Goal: Find specific page/section: Find specific page/section

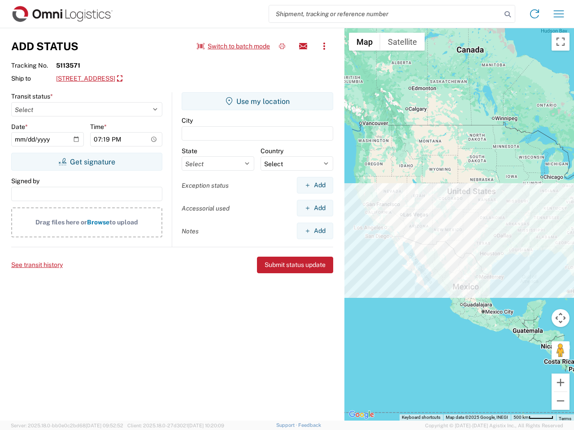
click at [385, 14] on input "search" at bounding box center [385, 13] width 232 height 17
click at [507, 14] on icon at bounding box center [507, 14] width 13 height 13
click at [534, 14] on icon at bounding box center [534, 14] width 14 height 14
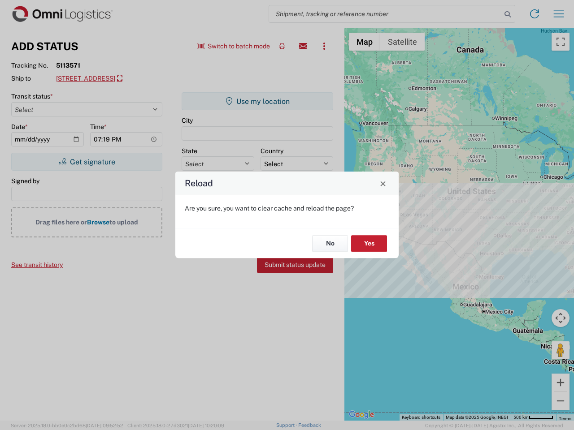
click at [558, 14] on div "Reload Are you sure, you want to clear cache and reload the page? No Yes" at bounding box center [287, 215] width 574 height 430
click at [233, 46] on div "Reload Are you sure, you want to clear cache and reload the page? No Yes" at bounding box center [287, 215] width 574 height 430
click at [282, 46] on div "Reload Are you sure, you want to clear cache and reload the page? No Yes" at bounding box center [287, 215] width 574 height 430
click at [303, 46] on div "Reload Are you sure, you want to clear cache and reload the page? No Yes" at bounding box center [287, 215] width 574 height 430
click at [324, 46] on div "Reload Are you sure, you want to clear cache and reload the page? No Yes" at bounding box center [287, 215] width 574 height 430
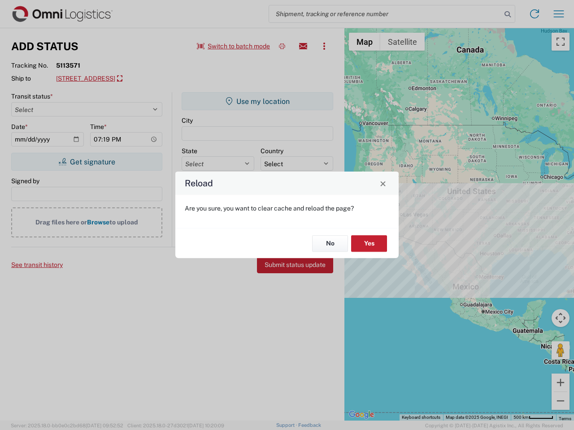
click at [137, 79] on div "Reload Are you sure, you want to clear cache and reload the page? No Yes" at bounding box center [287, 215] width 574 height 430
click at [86, 162] on div "Reload Are you sure, you want to clear cache and reload the page? No Yes" at bounding box center [287, 215] width 574 height 430
